Goal: Transaction & Acquisition: Purchase product/service

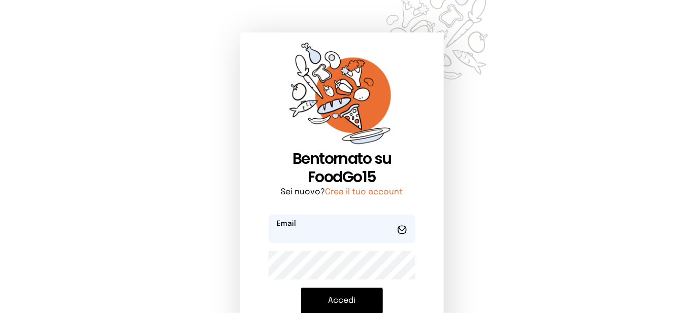
type input "**********"
click at [342, 303] on button "Accedi" at bounding box center [342, 301] width 82 height 26
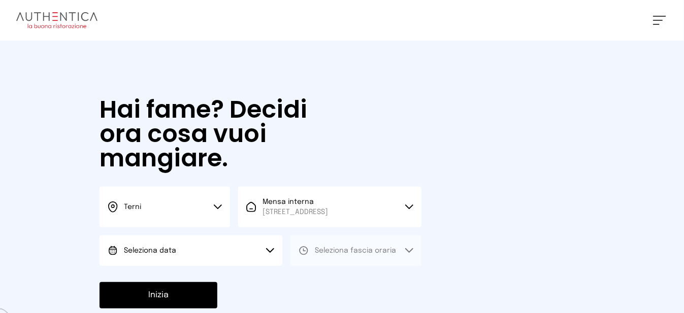
click at [259, 266] on button "Seleziona data" at bounding box center [190, 250] width 183 height 30
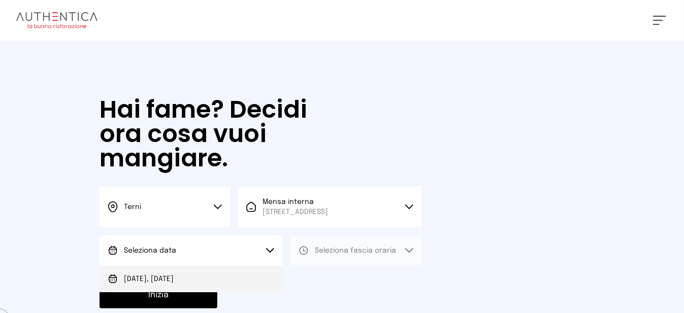
click at [264, 292] on li "[DATE], [DATE]" at bounding box center [190, 279] width 183 height 26
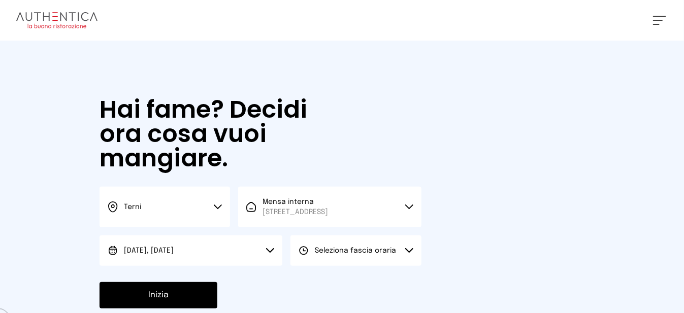
click at [397, 261] on button "Seleziona fascia oraria" at bounding box center [355, 250] width 130 height 30
click at [365, 287] on li "Pranzo" at bounding box center [355, 279] width 130 height 26
click at [171, 302] on button "Inizia" at bounding box center [158, 295] width 118 height 26
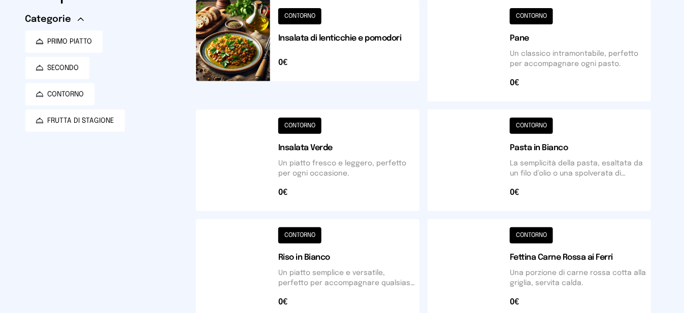
scroll to position [51, 0]
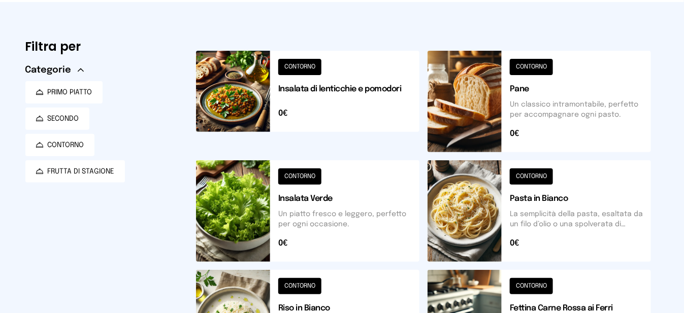
click at [219, 115] on button at bounding box center [307, 102] width 223 height 102
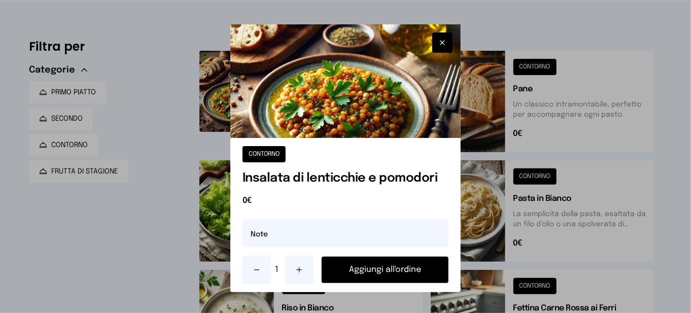
click at [364, 268] on button "Aggiungi all'ordine" at bounding box center [385, 270] width 127 height 26
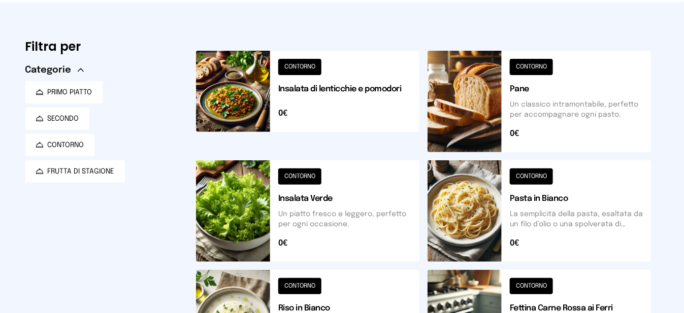
click at [480, 132] on button at bounding box center [538, 102] width 223 height 102
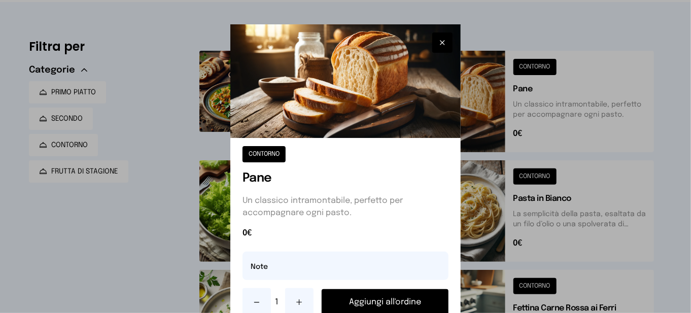
click at [392, 299] on button "Aggiungi all'ordine" at bounding box center [385, 302] width 127 height 26
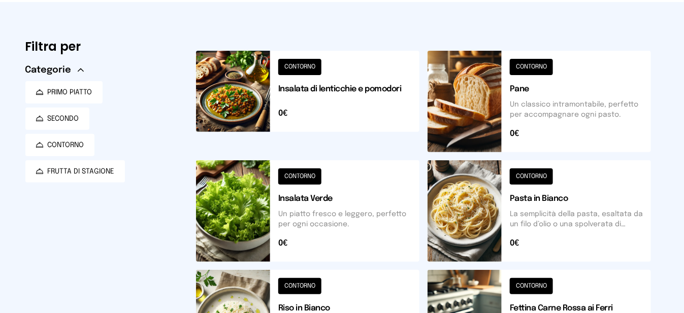
scroll to position [0, 0]
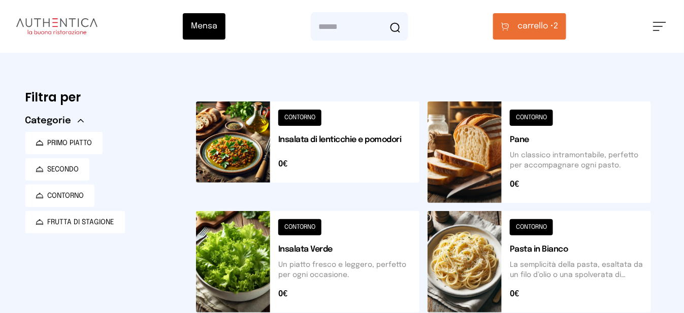
click at [557, 34] on button "carrello • 2" at bounding box center [529, 26] width 73 height 26
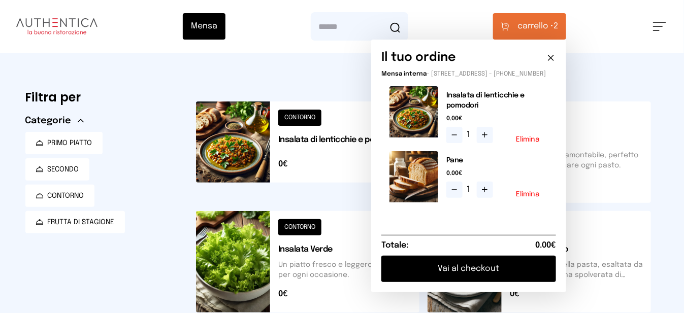
click at [489, 139] on icon at bounding box center [485, 135] width 8 height 8
click at [556, 56] on icon at bounding box center [551, 58] width 10 height 10
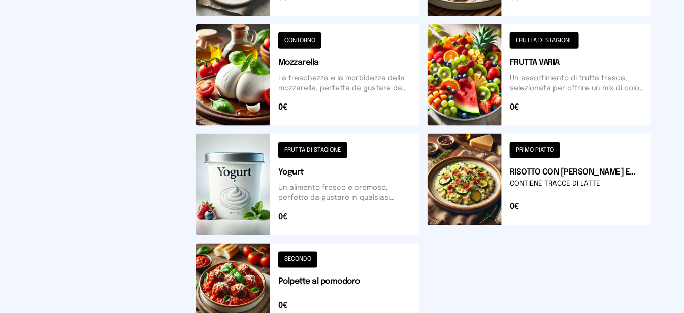
scroll to position [305, 0]
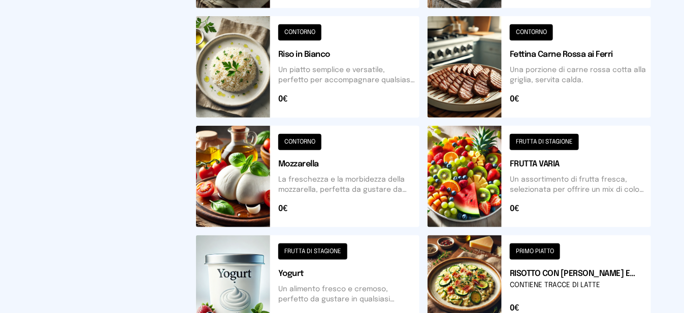
click at [455, 185] on button at bounding box center [538, 177] width 223 height 102
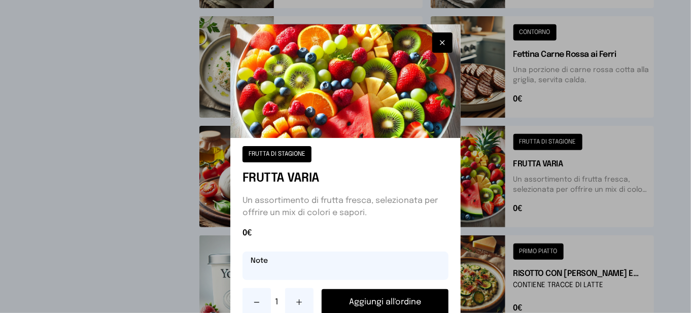
click at [399, 269] on input "text" at bounding box center [346, 266] width 206 height 28
type input "********"
click at [372, 305] on button "Aggiungi all'ordine" at bounding box center [385, 302] width 127 height 26
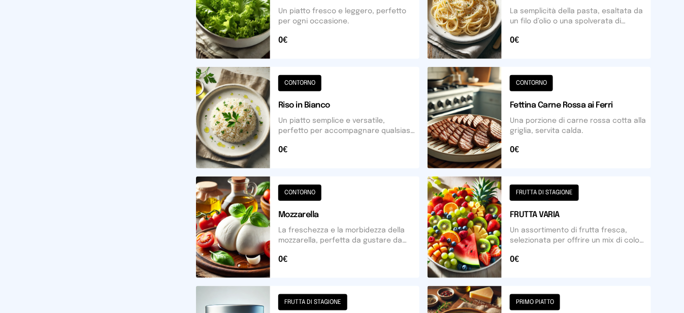
scroll to position [102, 0]
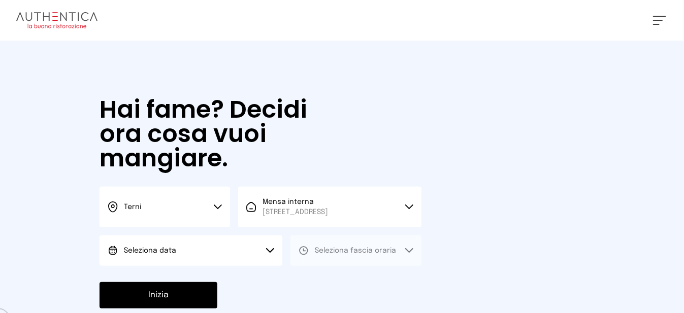
click at [204, 255] on button "Seleziona data" at bounding box center [190, 250] width 183 height 30
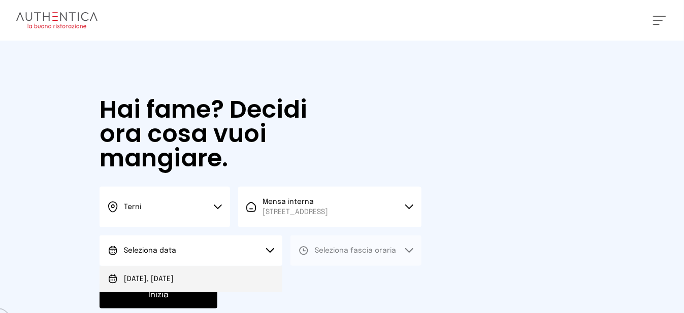
drag, startPoint x: 227, startPoint y: 284, endPoint x: 259, endPoint y: 279, distance: 32.4
click at [227, 285] on li "[DATE], [DATE]" at bounding box center [190, 279] width 183 height 26
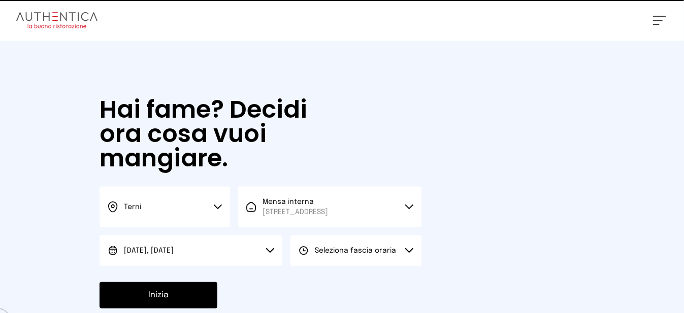
click at [326, 266] on button "Seleziona fascia oraria" at bounding box center [355, 250] width 130 height 30
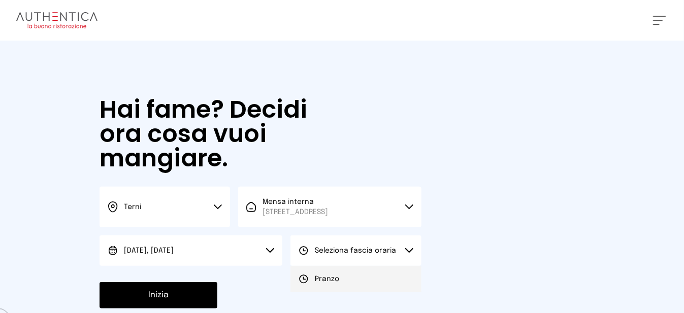
click at [327, 284] on span "Pranzo" at bounding box center [327, 279] width 24 height 10
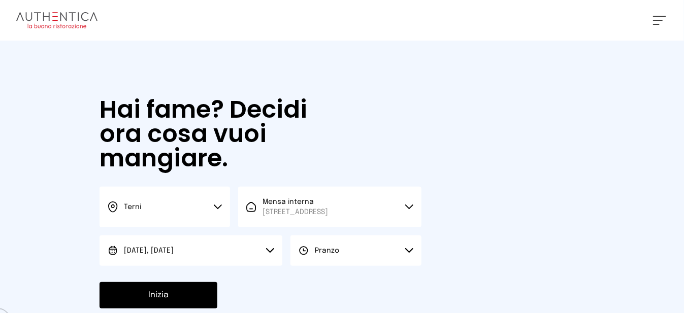
click at [163, 309] on button "Inizia" at bounding box center [158, 295] width 118 height 26
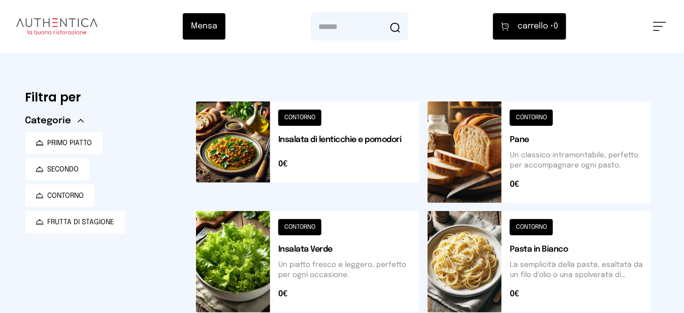
click at [257, 150] on button at bounding box center [307, 153] width 223 height 102
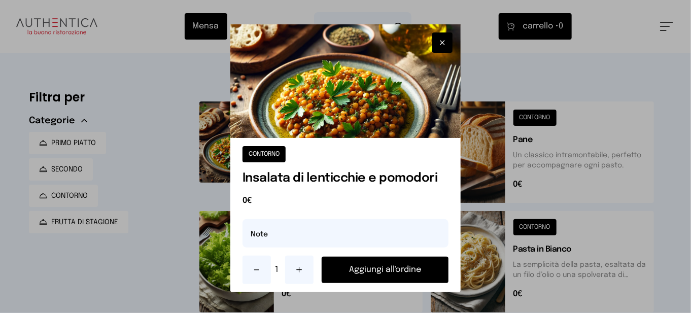
click at [292, 274] on button at bounding box center [299, 270] width 28 height 28
click at [352, 273] on button "Aggiungi all'ordine" at bounding box center [385, 270] width 127 height 26
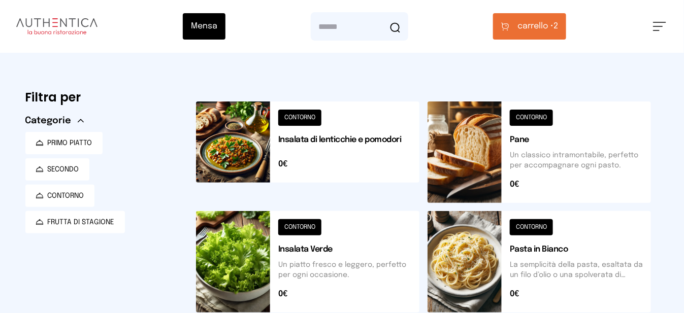
click at [488, 164] on button at bounding box center [538, 153] width 223 height 102
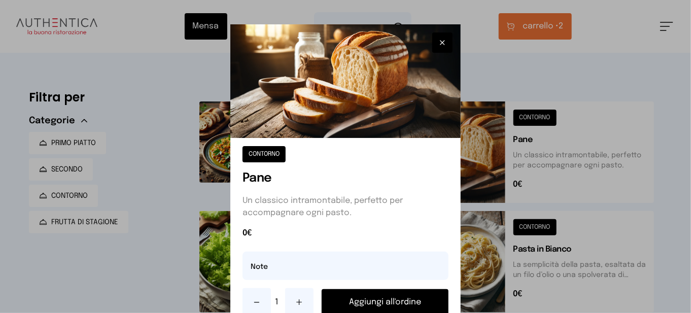
click at [402, 300] on button "Aggiungi all'ordine" at bounding box center [385, 302] width 127 height 26
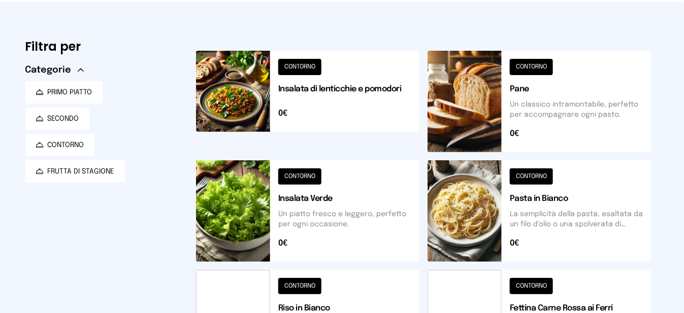
scroll to position [203, 0]
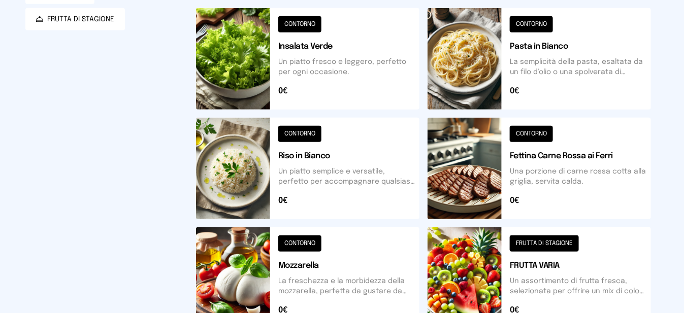
click at [461, 248] on button at bounding box center [538, 278] width 223 height 102
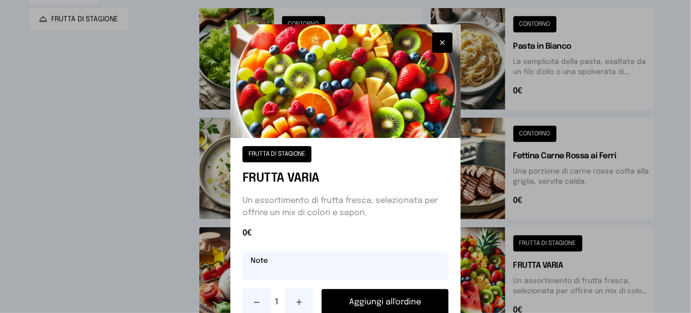
click at [350, 271] on input "text" at bounding box center [346, 266] width 206 height 28
type input "********"
click at [385, 304] on button "Aggiungi all'ordine" at bounding box center [385, 302] width 127 height 26
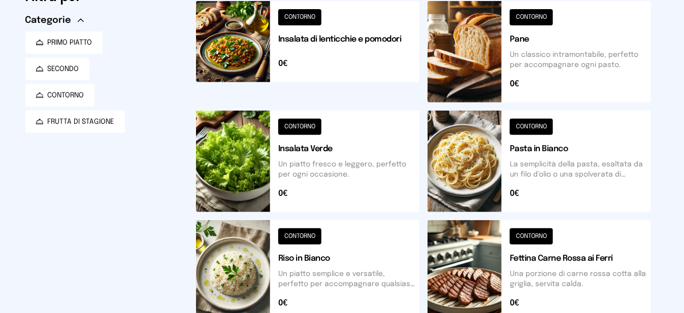
scroll to position [0, 0]
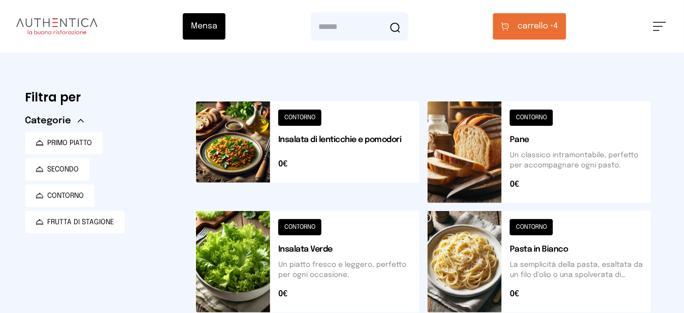
click at [543, 21] on span "carrello •" at bounding box center [535, 26] width 36 height 12
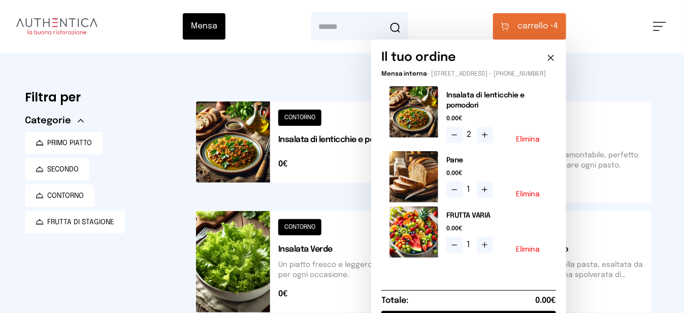
scroll to position [152, 0]
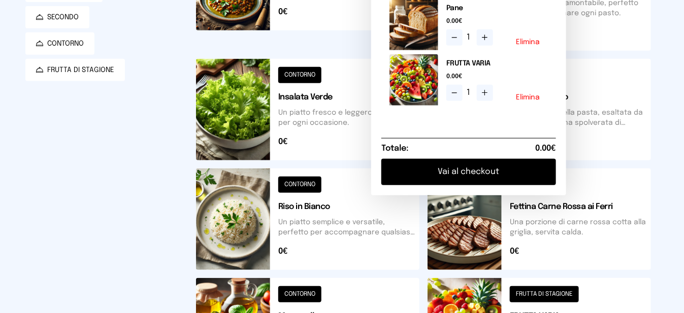
click at [501, 181] on button "Vai al checkout" at bounding box center [468, 172] width 175 height 26
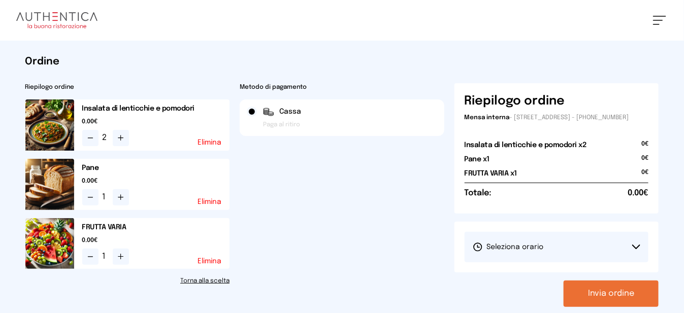
click at [514, 261] on button "Seleziona orario" at bounding box center [556, 247] width 184 height 30
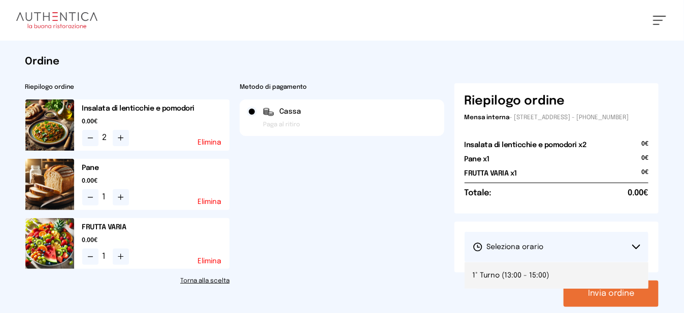
click at [512, 281] on span "1° Turno (13:00 - 15:00)" at bounding box center [511, 276] width 77 height 10
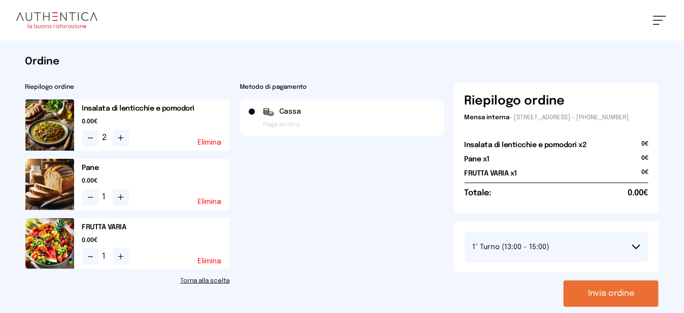
click at [592, 303] on button "Invia ordine" at bounding box center [610, 294] width 95 height 26
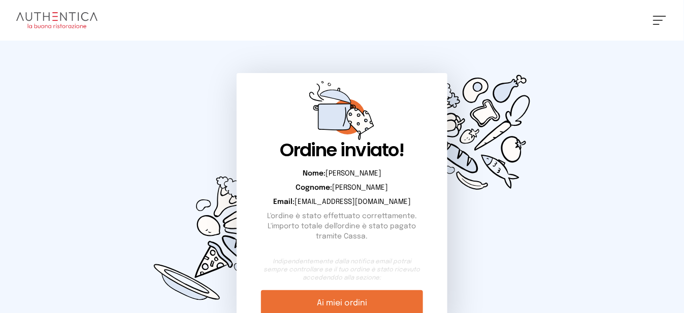
click at [655, 22] on button at bounding box center [659, 20] width 13 height 9
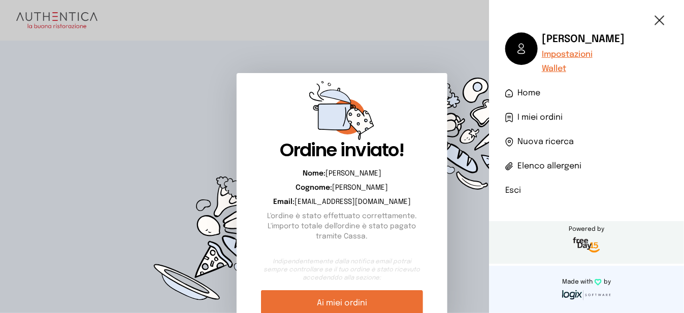
click at [511, 188] on li "Esci" at bounding box center [586, 191] width 162 height 12
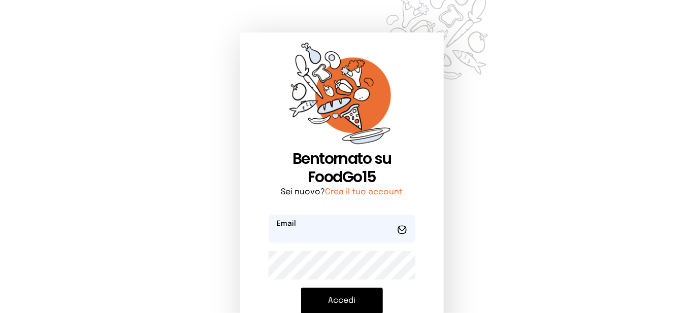
type input "**********"
